Goal: Information Seeking & Learning: Check status

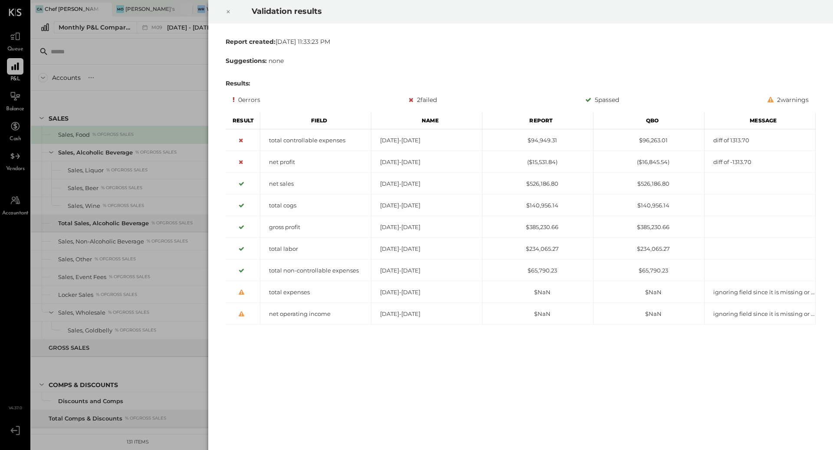
drag, startPoint x: 219, startPoint y: 5, endPoint x: 226, endPoint y: 11, distance: 9.5
click at [226, 11] on div at bounding box center [228, 12] width 19 height 24
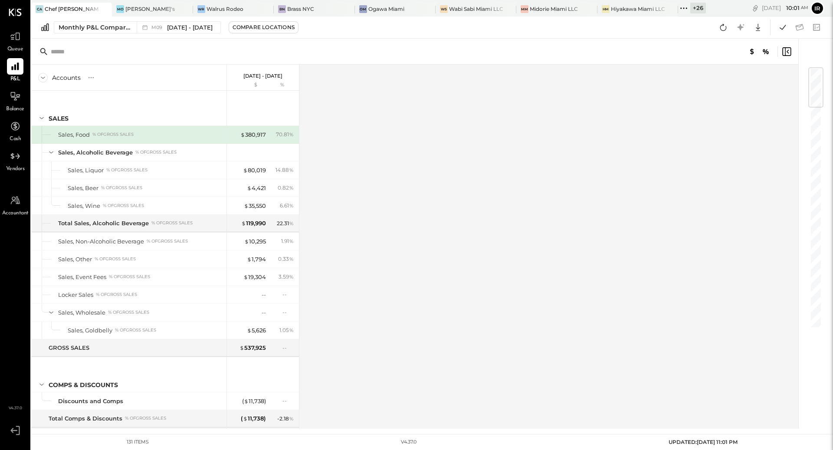
click at [226, 11] on div "Validation results Report created: [DATE] 11:33:23 PM Suggestions: none Results…" at bounding box center [416, 225] width 833 height 450
click at [784, 29] on icon at bounding box center [782, 27] width 11 height 11
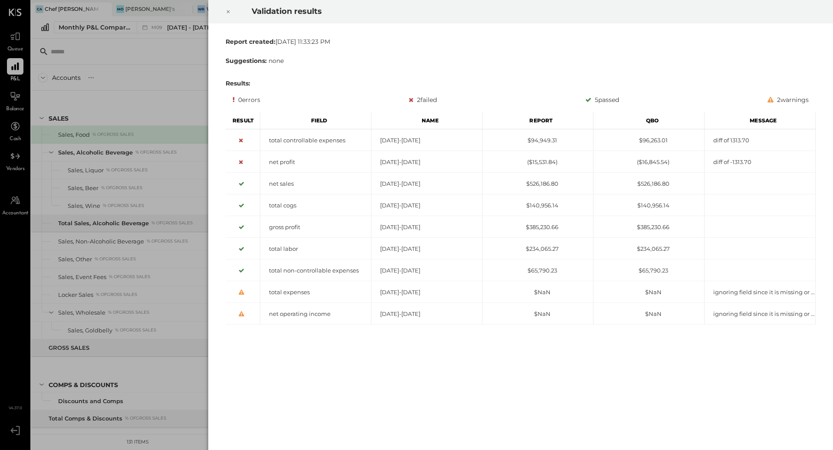
click at [228, 10] on icon at bounding box center [228, 12] width 5 height 10
click at [231, 10] on div at bounding box center [228, 12] width 19 height 24
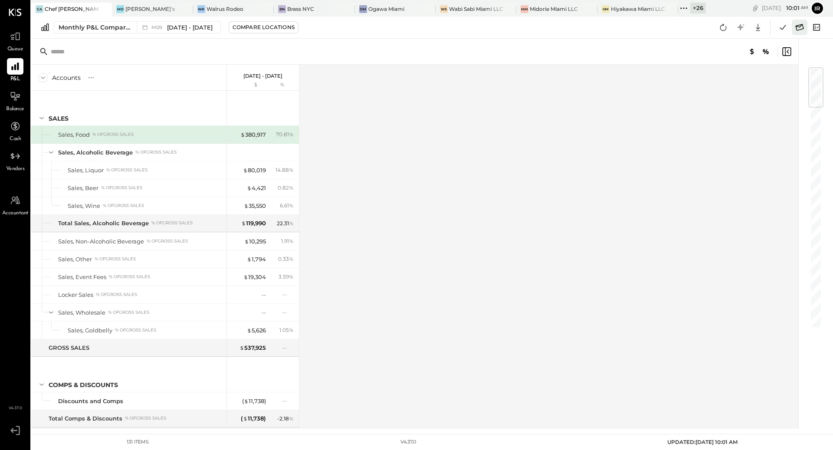
click at [797, 31] on icon at bounding box center [799, 27] width 11 height 11
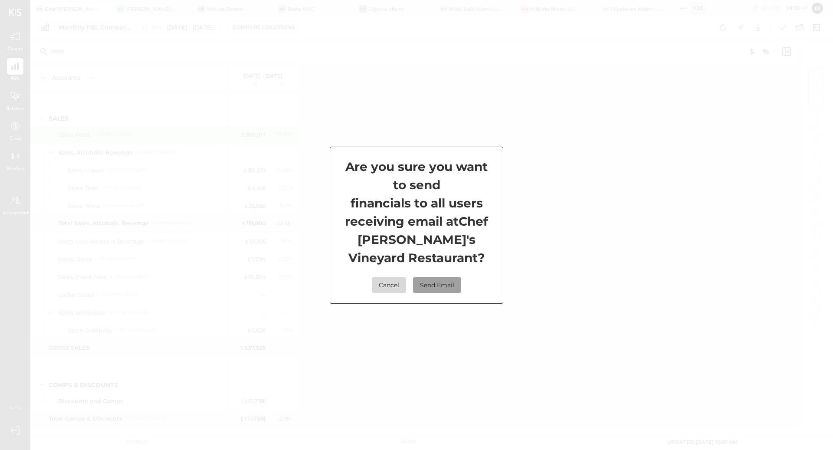
click at [437, 285] on button "Send Email" at bounding box center [437, 285] width 48 height 16
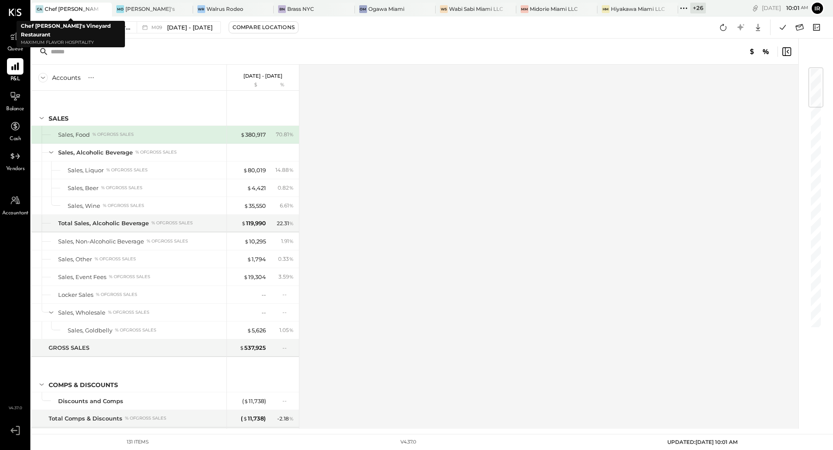
click at [99, 9] on icon at bounding box center [104, 9] width 11 height 10
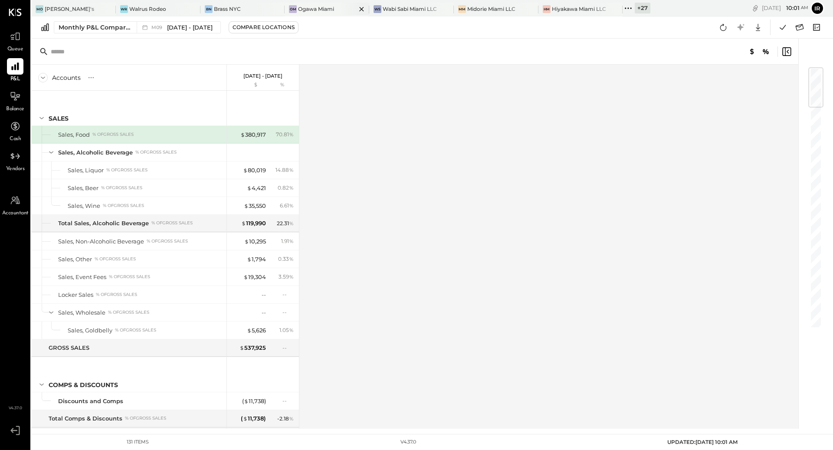
click at [339, 11] on div at bounding box center [354, 9] width 30 height 13
